Goal: Use online tool/utility: Utilize a website feature to perform a specific function

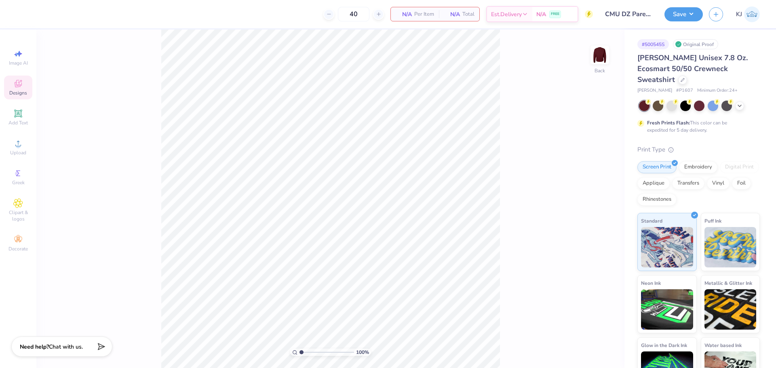
click at [23, 87] on icon at bounding box center [18, 84] width 10 height 10
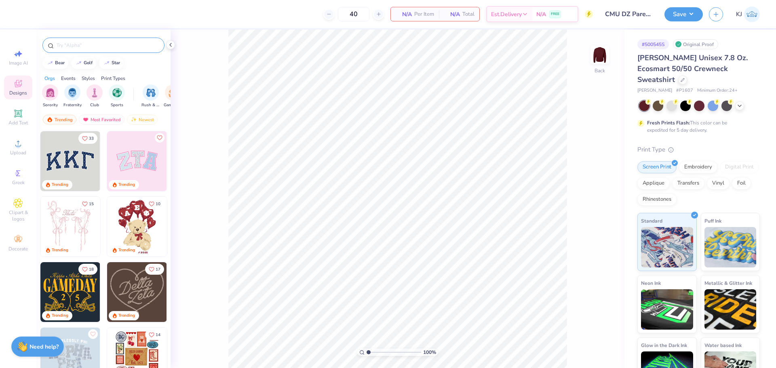
click at [79, 47] on input "text" at bounding box center [107, 45] width 103 height 8
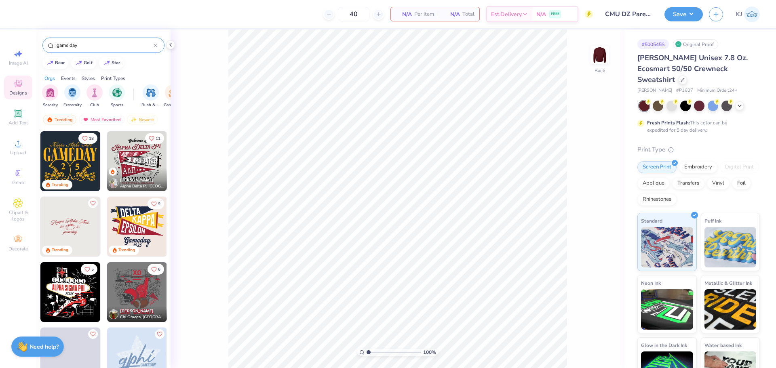
type input "game day"
click at [128, 147] on img at bounding box center [137, 161] width 60 height 60
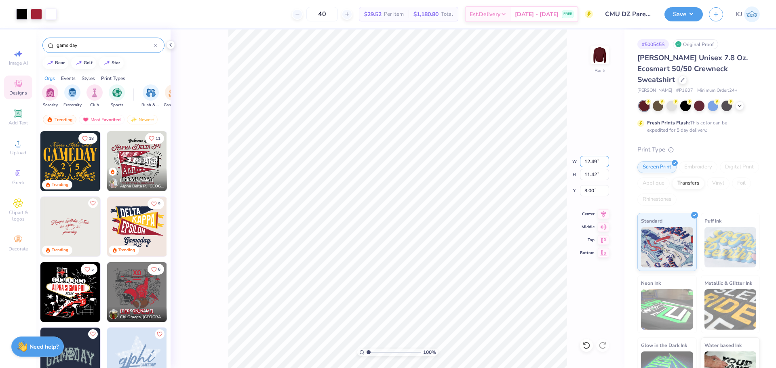
drag, startPoint x: 593, startPoint y: 161, endPoint x: 623, endPoint y: 162, distance: 30.7
click at [623, 162] on div "100 % Back W 12.49 12.49 " H 11.42 11.42 " Y 3.00 3.00 " Center Middle Top Bott…" at bounding box center [398, 199] width 454 height 339
click at [442, 267] on li "Ungroup" at bounding box center [447, 267] width 63 height 16
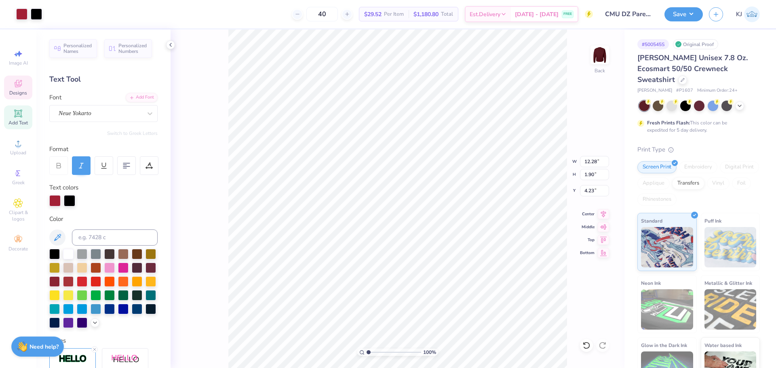
scroll to position [13, 1]
type textarea "Delta Zeta"
type input "1.49212326873899"
type input "7.95"
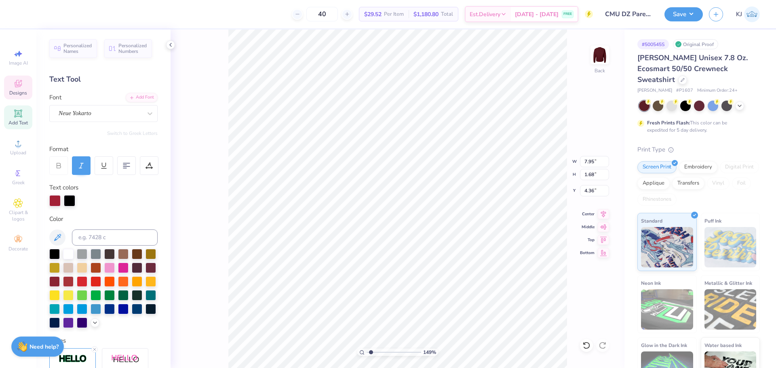
type input "1.68"
type input "4.36"
type input "1.70505975587608"
type input "7.97"
type input "1.16"
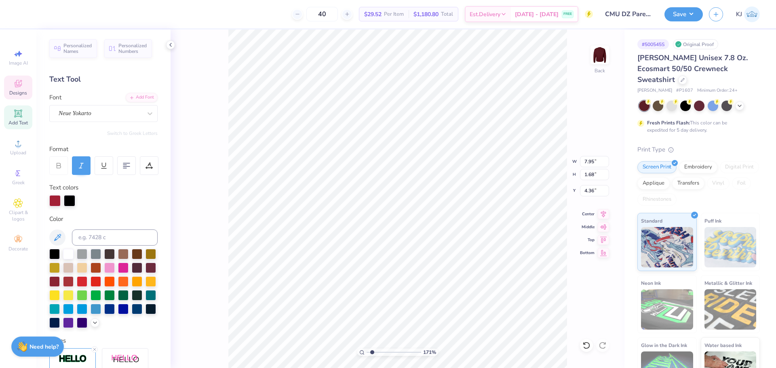
type input "12.62"
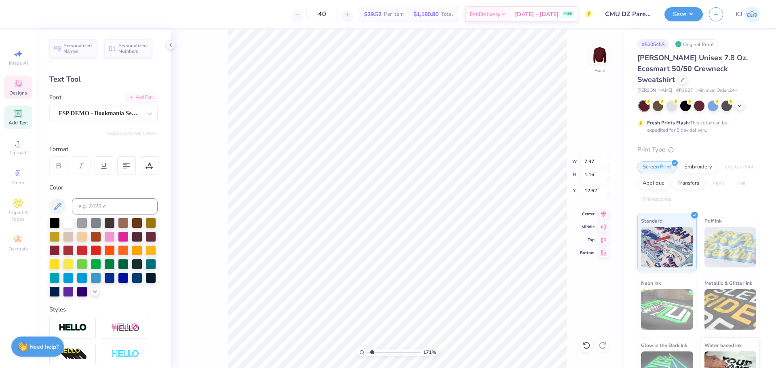
scroll to position [13, 1]
type input "1.70505975587608"
type textarea "Parents weekend"
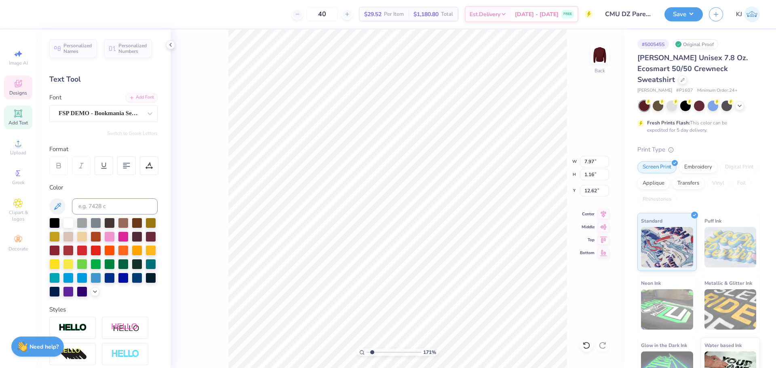
type input "1.70505975587608"
type textarea "PA"
type input "1.70505975587608"
type textarea "PAR"
type input "1.70505975587608"
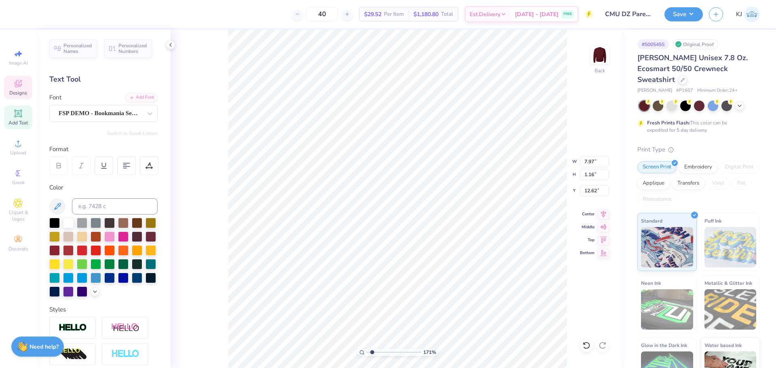
type textarea "PARE"
type input "1.70505975587608"
type textarea "PARENT"
type input "1.70505975587608"
type textarea "PARENTS"
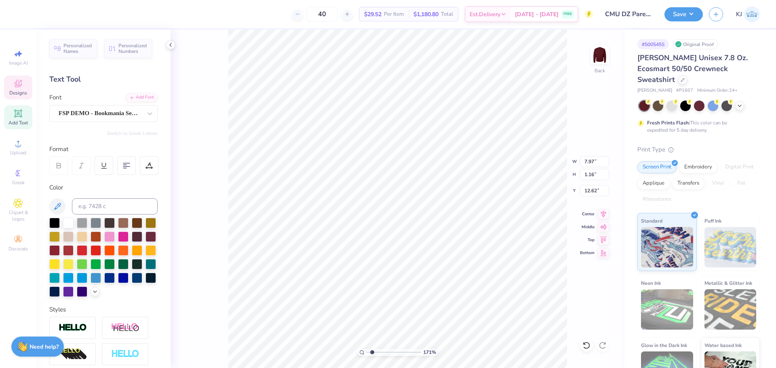
type input "1.70505975587608"
type textarea "PARENTS"
type input "1.70505975587608"
type textarea "PARENTS W"
type input "1.70505975587608"
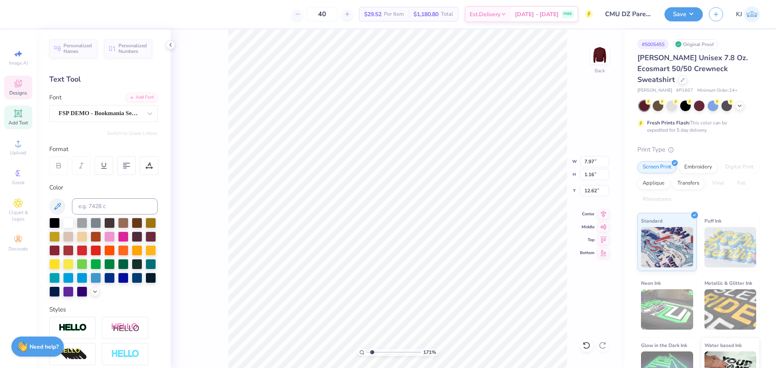
type textarea "PARENTS WE"
type input "1.70505975587608"
type textarea "PARENTS WEE"
type input "1.70505975587608"
type textarea "PARENTS WEEK"
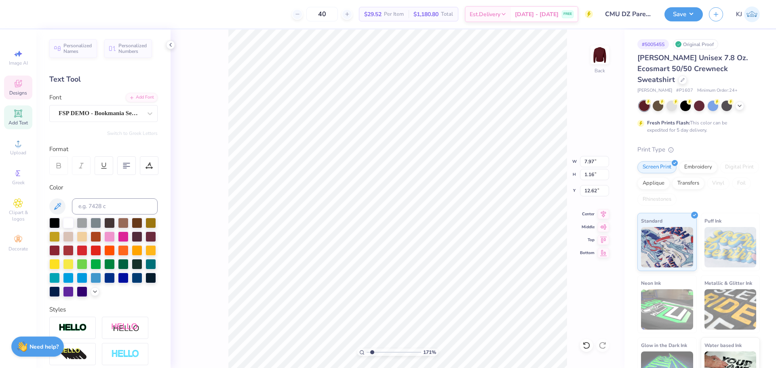
type input "1.70505975587608"
type textarea "PARENTS WEEKE"
type input "1.70505975587608"
type textarea "PARENTS WEEKEN"
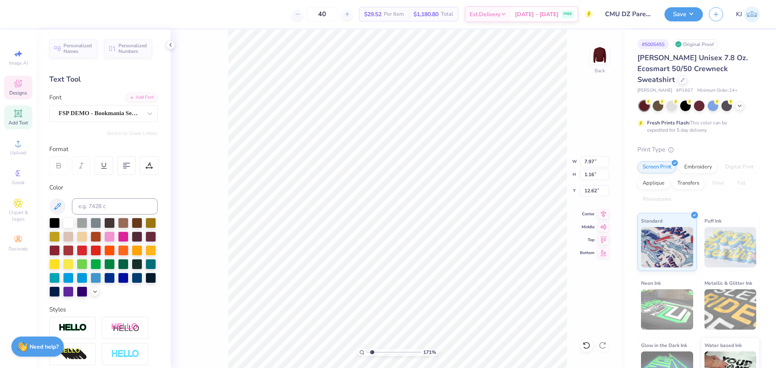
type input "1.70505975587608"
type textarea "PARENTS WEEKEND"
type input "1.70505975587608"
type input "15.88"
type input "1.13"
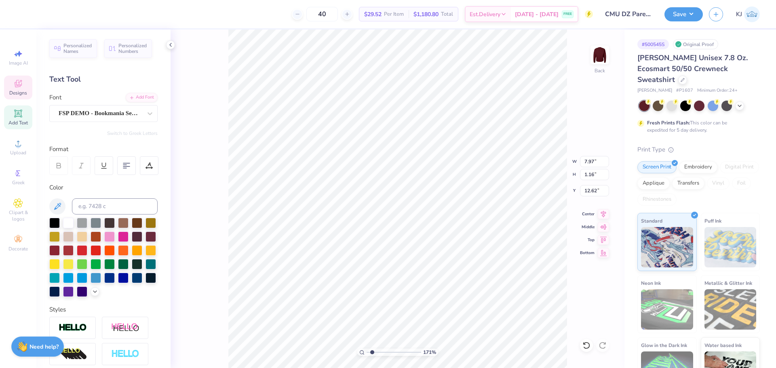
type input "12.64"
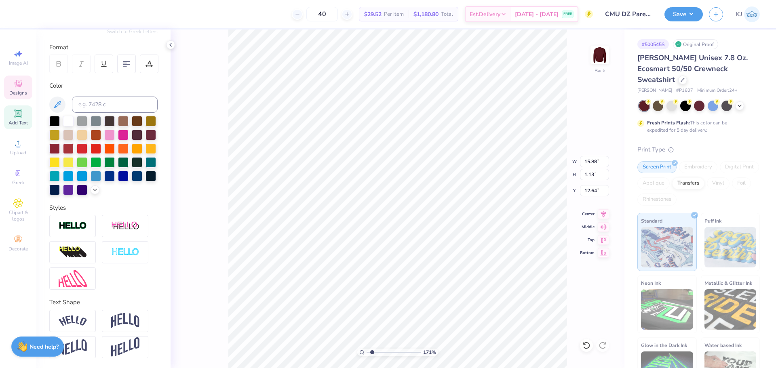
scroll to position [116, 0]
type input "1.70505975587608"
type input "10.87"
type input "0.77"
type input "1.70505975587608"
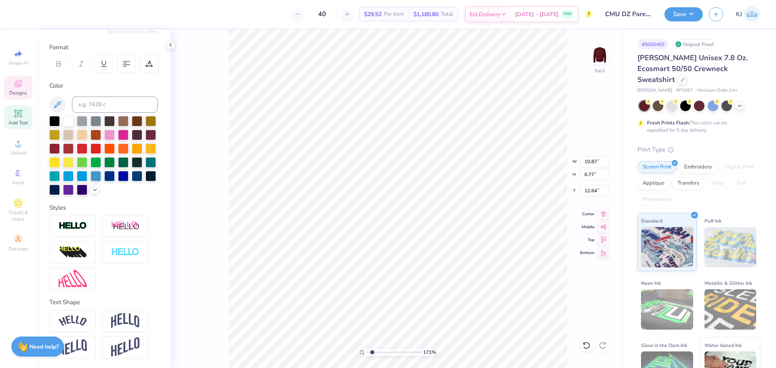
type input "13.02"
type input "1.70505975587608"
type input "3.19"
type input "1.83"
type input "10.14"
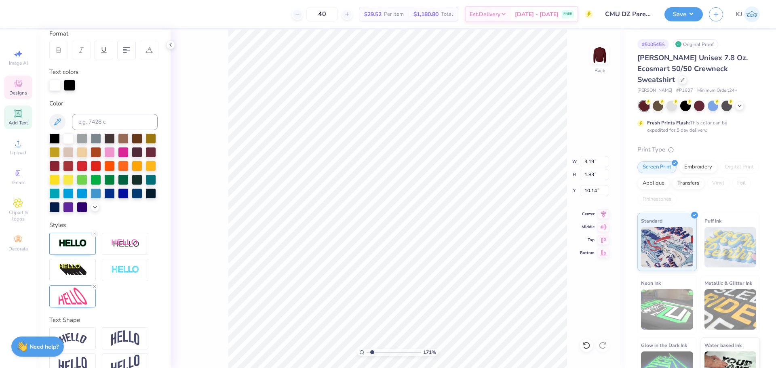
type input "1.70505975587608"
type input "8.01"
type input "0.42"
type input "14.00"
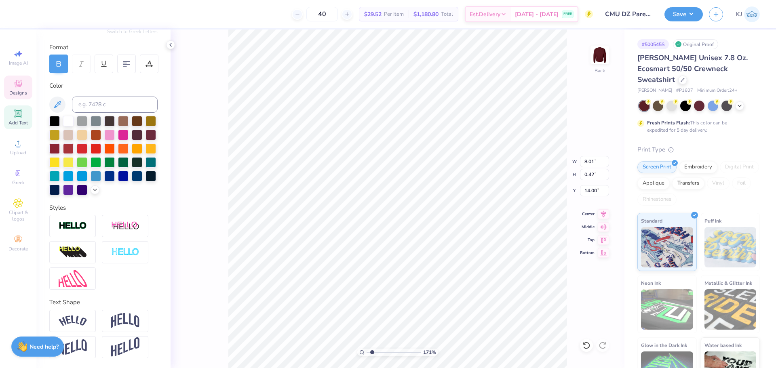
scroll to position [13, 1]
type input "1.70505975587608"
type textarea "[GEOGRAPHIC_DATA] mi"
type input "1.70505975587608"
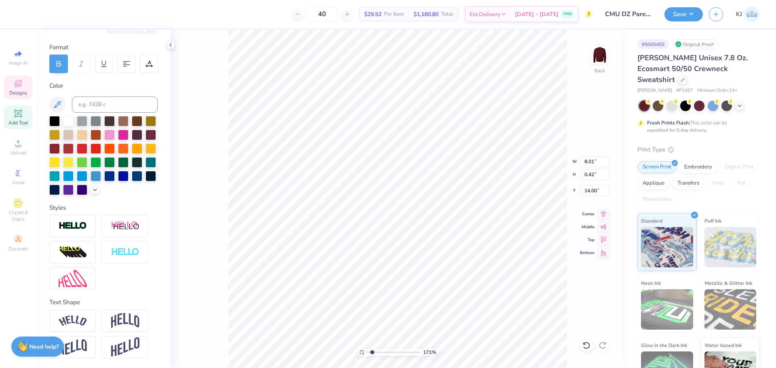
type input "5.48"
type input "0.43"
click at [13, 95] on span "Designs" at bounding box center [18, 93] width 18 height 6
type input "1.49212326873899"
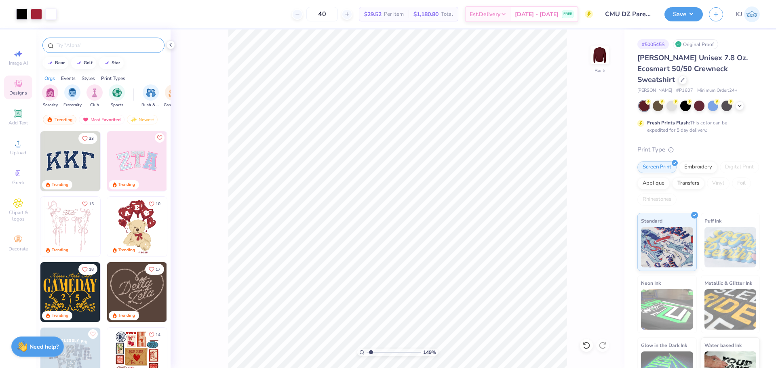
click at [112, 44] on input "text" at bounding box center [107, 45] width 103 height 8
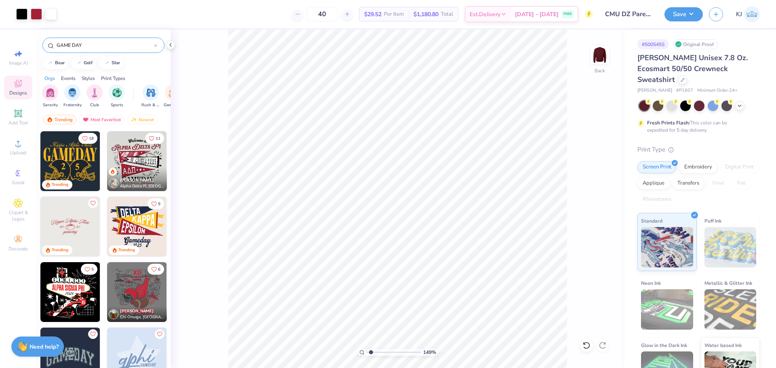
type input "GAME DAY"
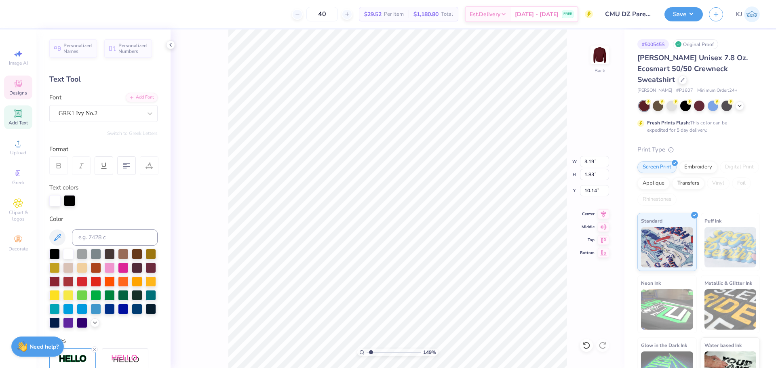
scroll to position [13, 4]
type input "1.49212326873899"
type input "9.00"
type input "2.47"
type input "7.69"
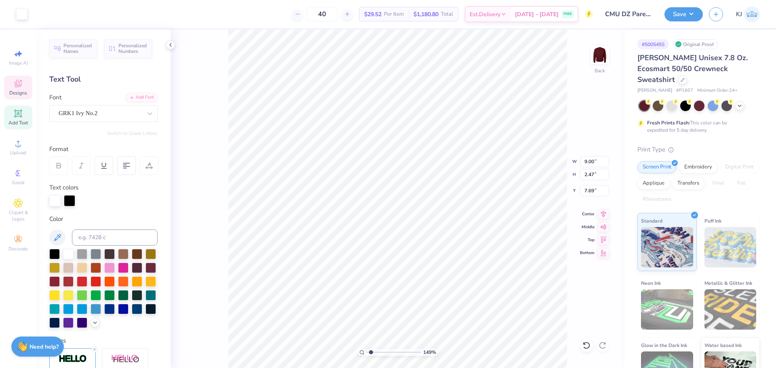
type input "1.49212326873899"
type input "5.67"
type input "2.18"
type input "7.79"
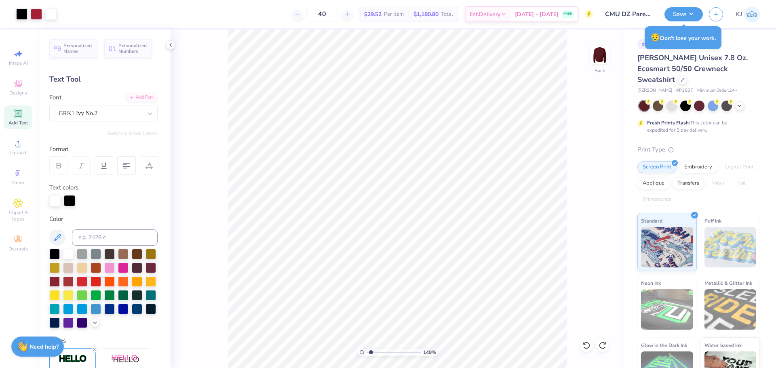
type input "1.49212326873899"
